Goal: Transaction & Acquisition: Book appointment/travel/reservation

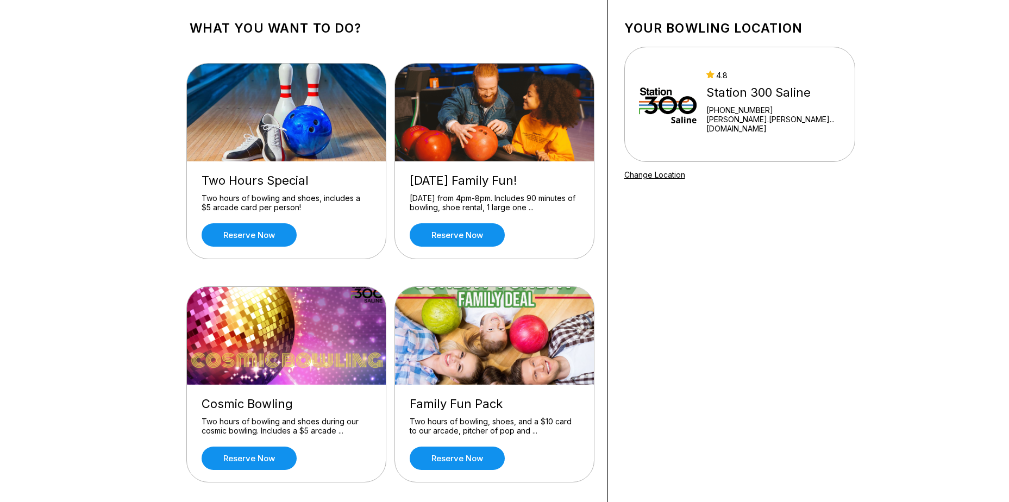
scroll to position [109, 0]
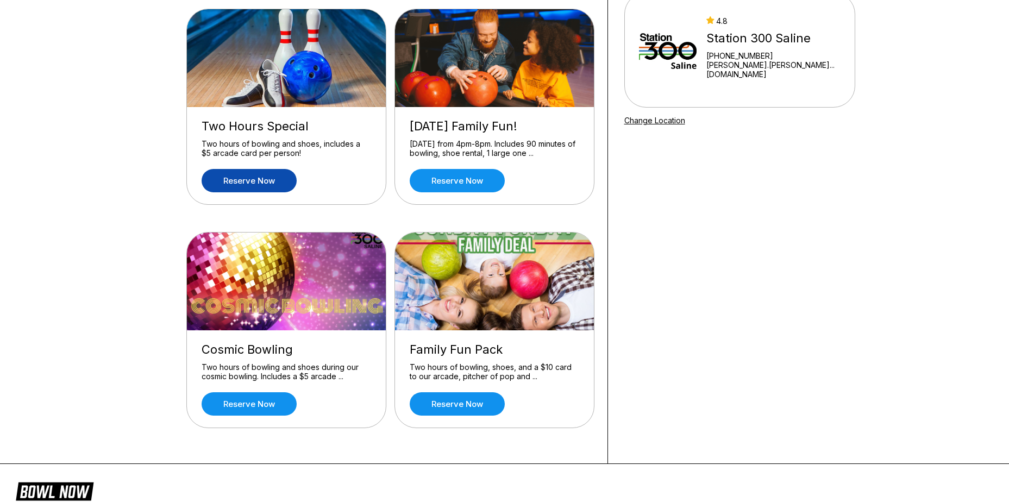
click at [265, 182] on link "Reserve now" at bounding box center [249, 180] width 95 height 23
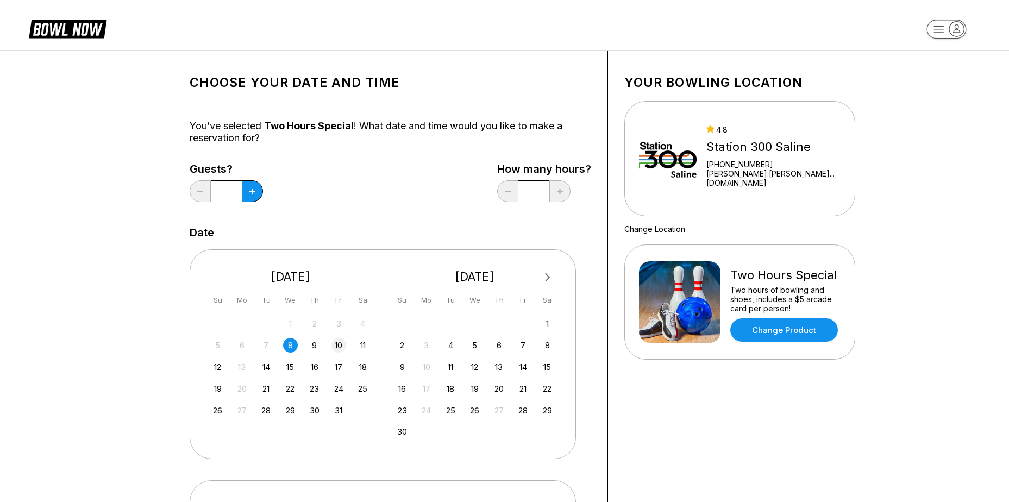
click at [335, 349] on div "10" at bounding box center [339, 345] width 15 height 15
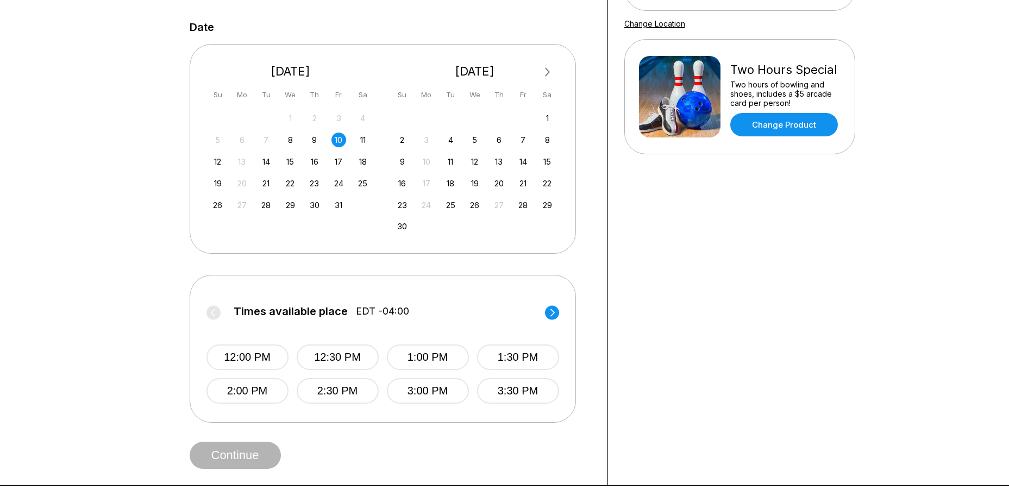
scroll to position [272, 0]
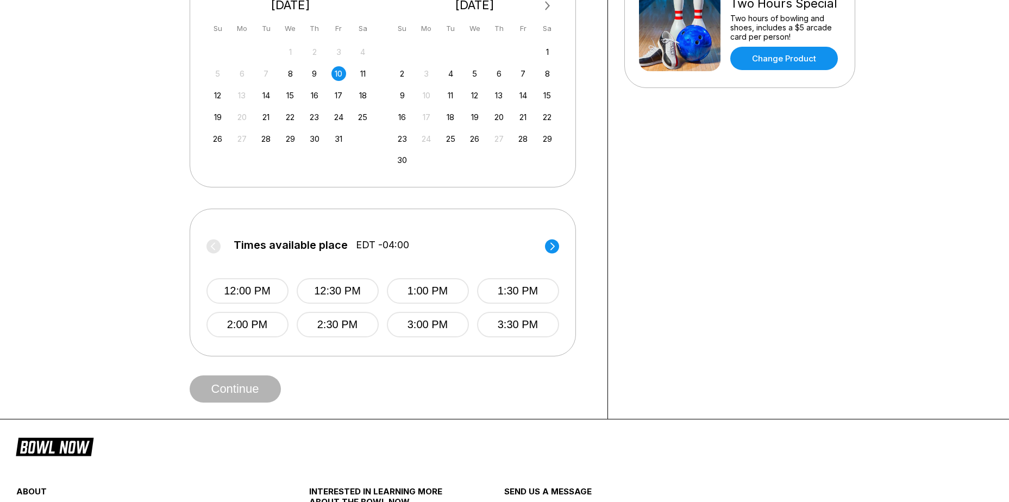
click at [554, 252] on circle at bounding box center [552, 246] width 14 height 14
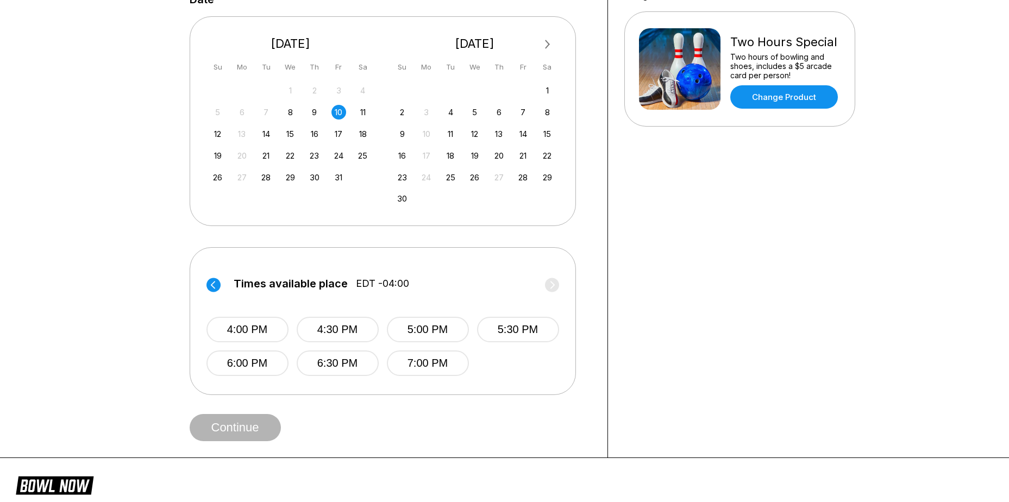
scroll to position [217, 0]
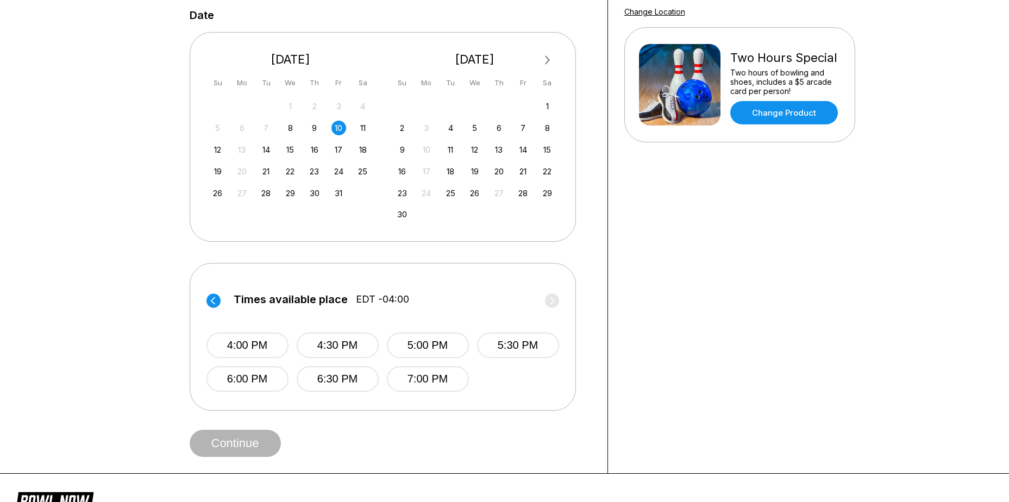
click at [555, 301] on label "Times available place EDT -04:00" at bounding box center [383, 301] width 353 height 17
click at [420, 382] on button "7:00 PM" at bounding box center [428, 379] width 82 height 26
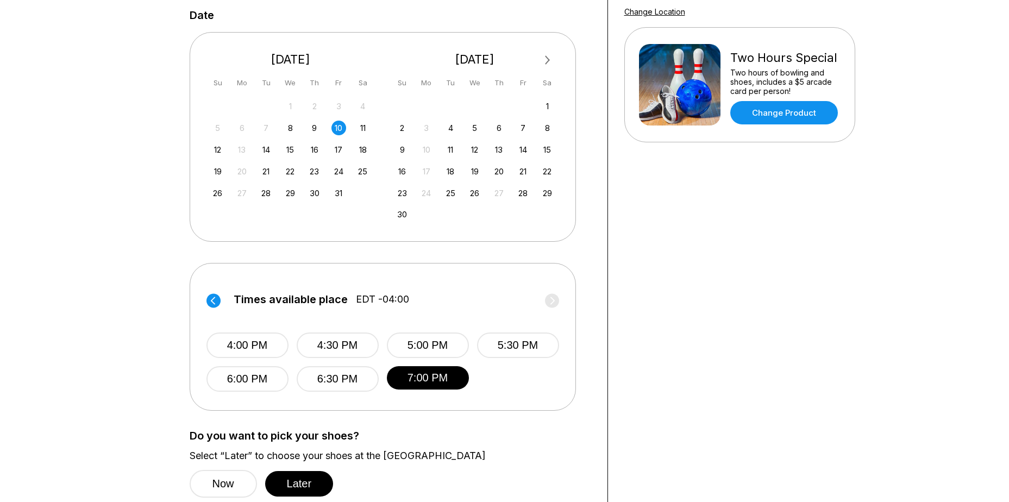
scroll to position [435, 0]
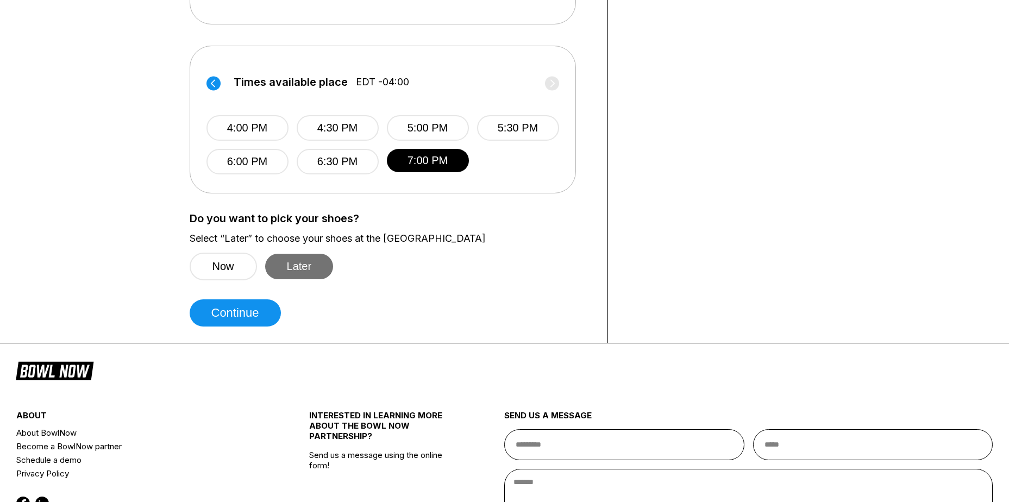
click at [305, 269] on button "Later" at bounding box center [299, 267] width 68 height 26
click at [227, 312] on button "Continue" at bounding box center [235, 312] width 91 height 27
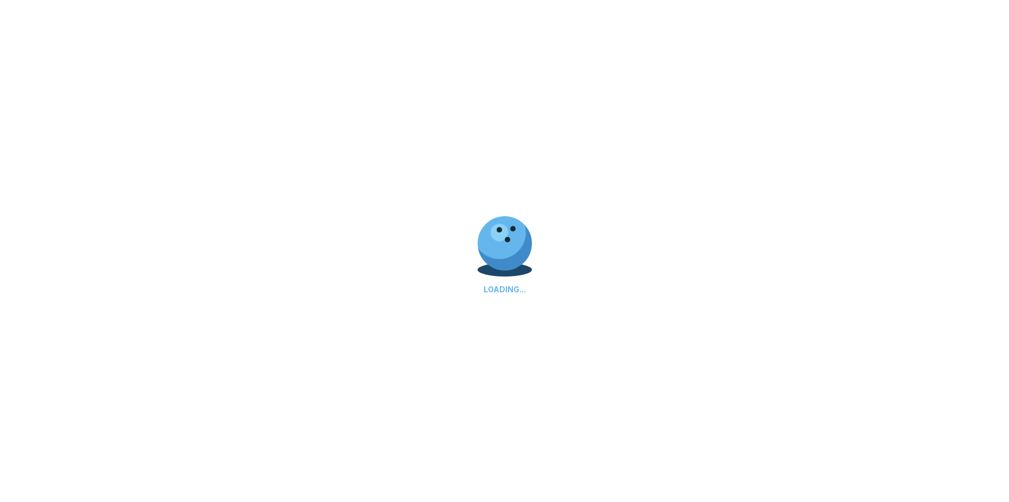
select select "**"
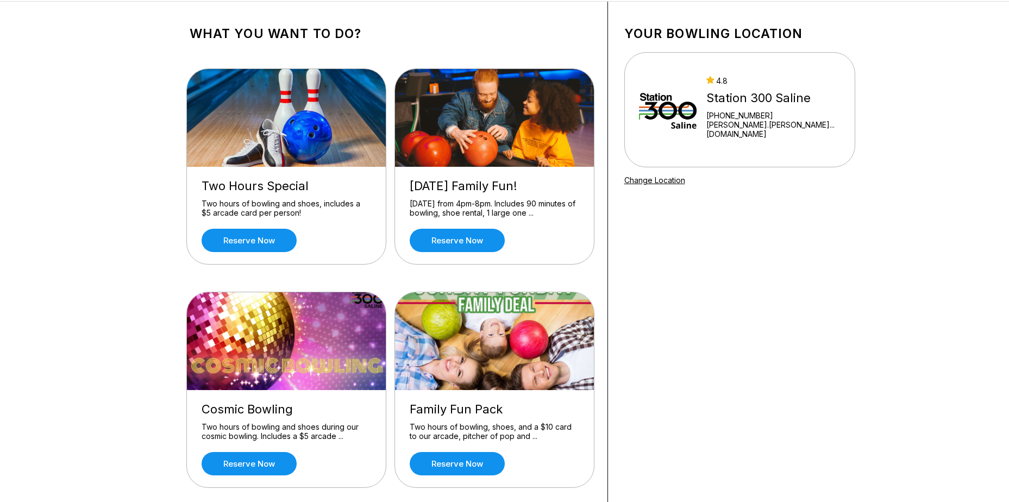
scroll to position [109, 0]
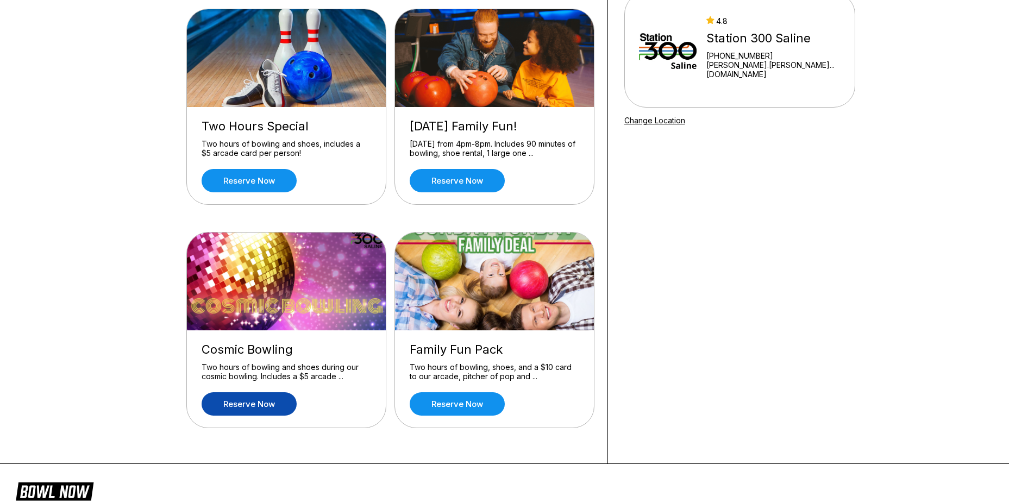
click at [266, 402] on link "Reserve now" at bounding box center [249, 403] width 95 height 23
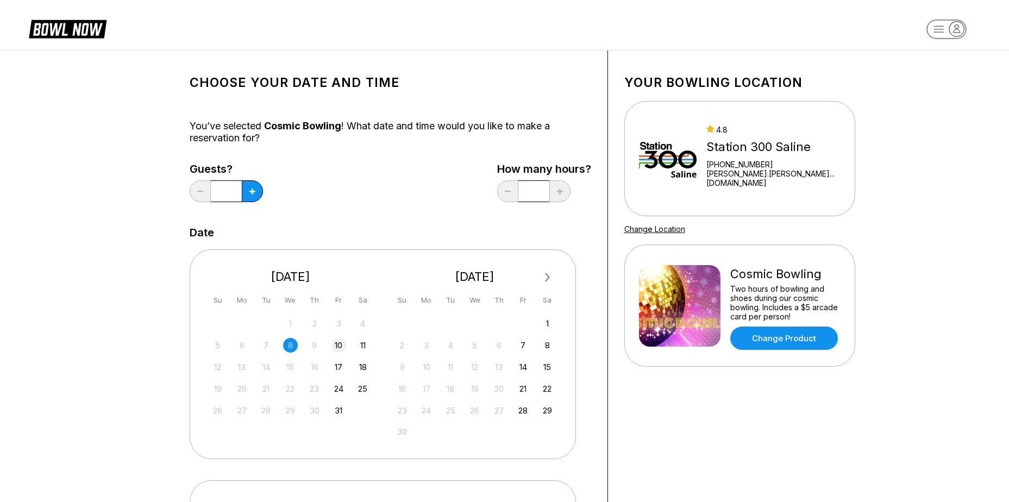
click at [340, 343] on div "10" at bounding box center [339, 345] width 15 height 15
